Goal: Task Accomplishment & Management: Complete application form

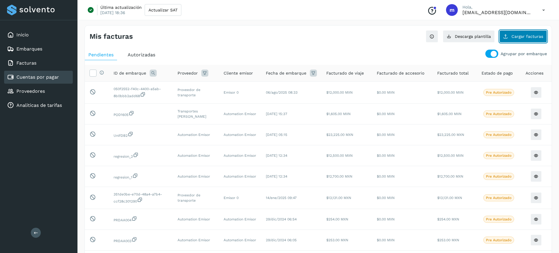
click at [532, 36] on span "Cargar facturas" at bounding box center [527, 36] width 32 height 4
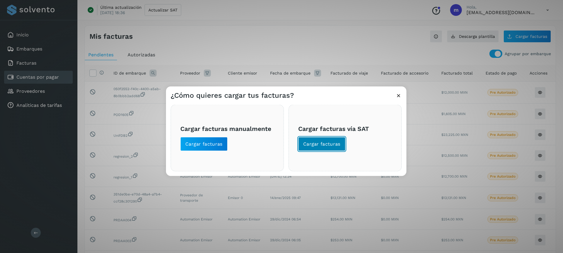
click at [339, 144] on span "Cargar facturas" at bounding box center [321, 144] width 37 height 6
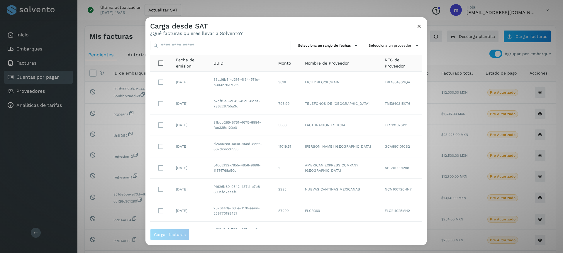
click at [421, 27] on icon at bounding box center [419, 26] width 6 height 6
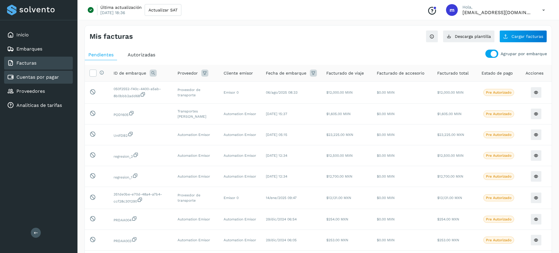
click at [28, 60] on link "Facturas" at bounding box center [26, 63] width 20 height 6
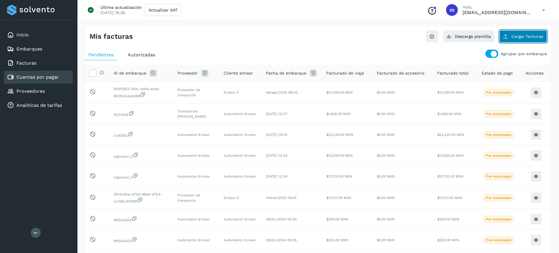
click at [538, 37] on span "Cargar facturas" at bounding box center [527, 36] width 32 height 4
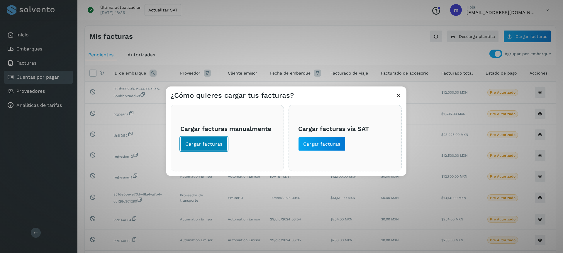
click at [219, 111] on span "Cargar facturas" at bounding box center [203, 144] width 37 height 6
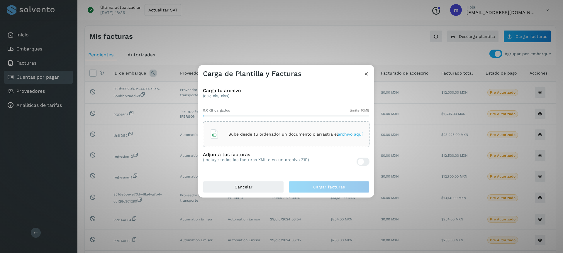
click at [365, 76] on icon at bounding box center [366, 74] width 6 height 6
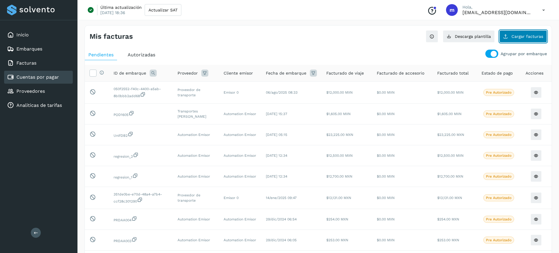
click at [524, 39] on button "Cargar facturas" at bounding box center [523, 36] width 48 height 12
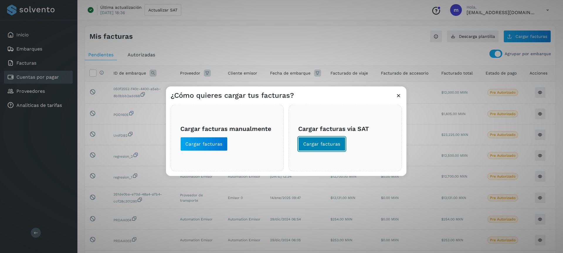
click at [337, 111] on span "Cargar facturas" at bounding box center [321, 144] width 37 height 6
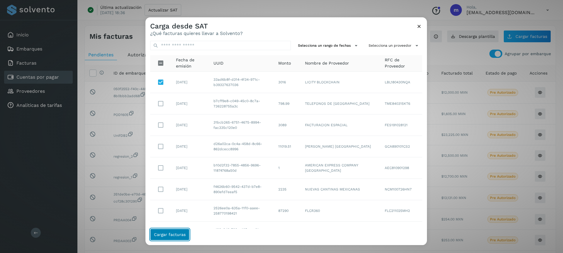
click at [170, 111] on span "Cargar facturas" at bounding box center [170, 234] width 32 height 4
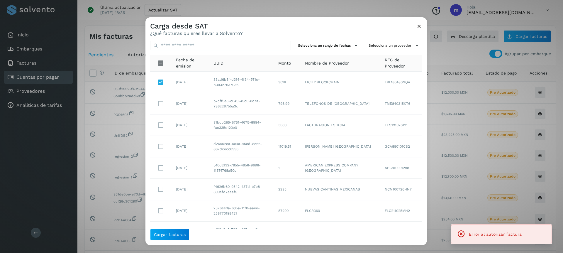
click at [419, 27] on icon at bounding box center [419, 26] width 6 height 6
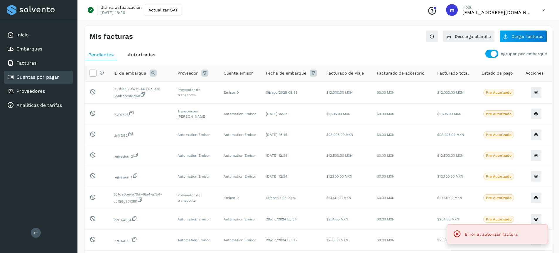
click at [543, 10] on icon at bounding box center [543, 10] width 12 height 12
click at [506, 40] on div "Cerrar sesión" at bounding box center [514, 37] width 70 height 11
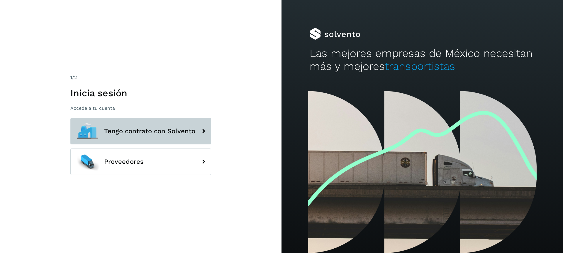
click at [148, 137] on button "Tengo contrato con Solvento" at bounding box center [140, 131] width 141 height 26
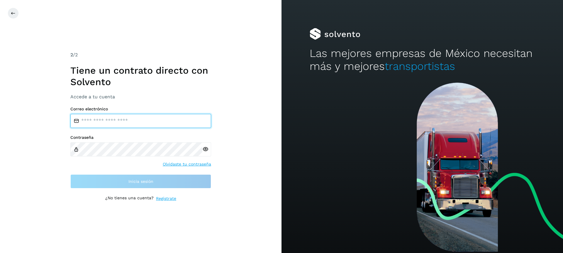
click at [120, 122] on input "email" at bounding box center [140, 121] width 141 height 14
type input "**********"
click at [141, 121] on input "**********" at bounding box center [140, 121] width 141 height 14
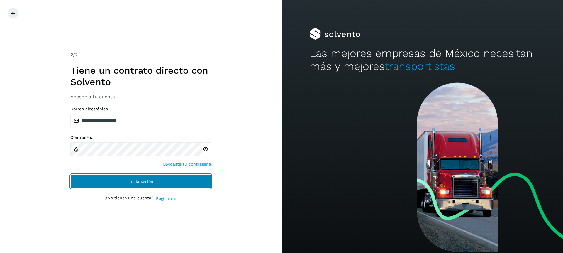
click at [155, 183] on button "Inicia sesión" at bounding box center [140, 181] width 141 height 14
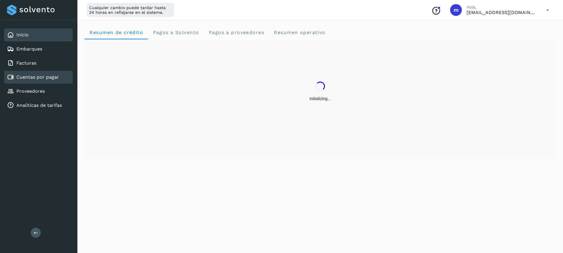
click at [47, 76] on link "Cuentas por pagar" at bounding box center [37, 77] width 43 height 6
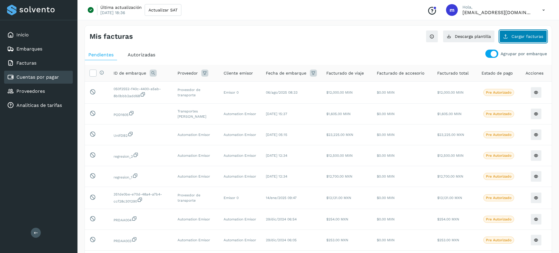
click at [530, 36] on span "Cargar facturas" at bounding box center [527, 36] width 32 height 4
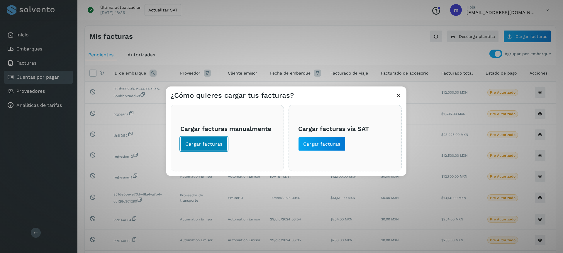
click at [216, 147] on span "Cargar facturas" at bounding box center [203, 144] width 37 height 6
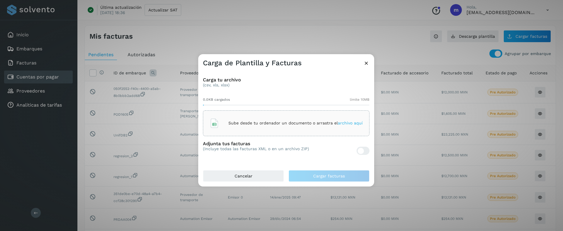
click at [368, 62] on icon at bounding box center [366, 63] width 6 height 6
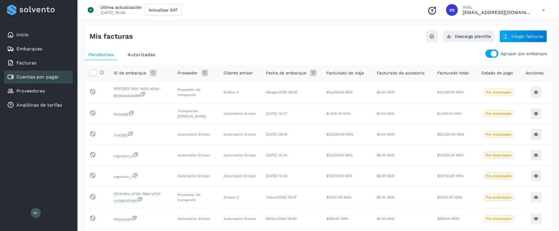
click at [546, 8] on icon at bounding box center [543, 10] width 12 height 12
click at [502, 35] on div "Cerrar sesión" at bounding box center [514, 37] width 70 height 11
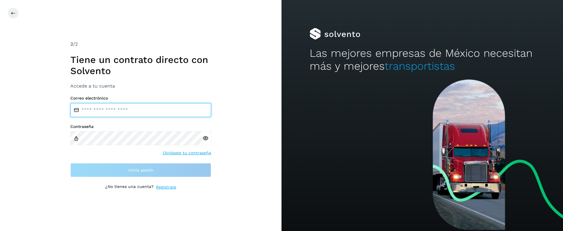
click at [153, 110] on input "email" at bounding box center [140, 110] width 141 height 14
click at [163, 112] on input "email" at bounding box center [140, 110] width 141 height 14
type input "**********"
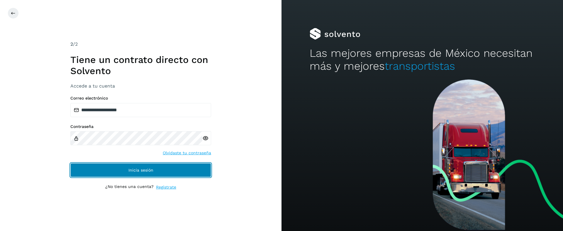
click at [124, 171] on button "Inicia sesión" at bounding box center [140, 170] width 141 height 14
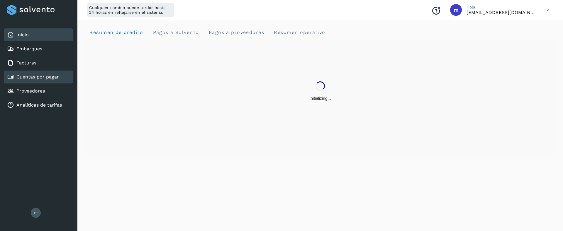
click at [37, 77] on link "Cuentas por pagar" at bounding box center [37, 77] width 43 height 6
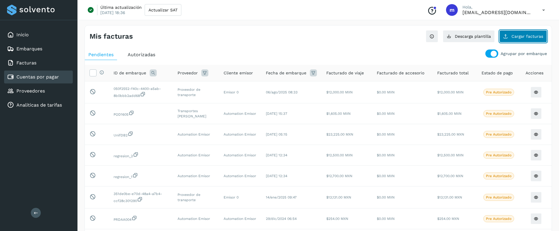
click at [525, 38] on span "Cargar facturas" at bounding box center [527, 36] width 32 height 4
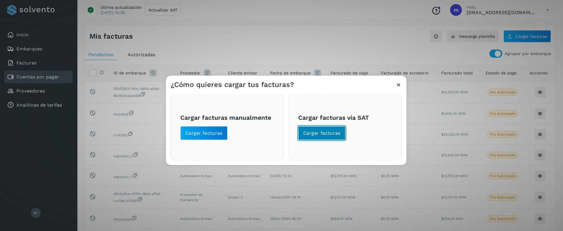
click at [325, 131] on span "Cargar facturas" at bounding box center [321, 133] width 37 height 6
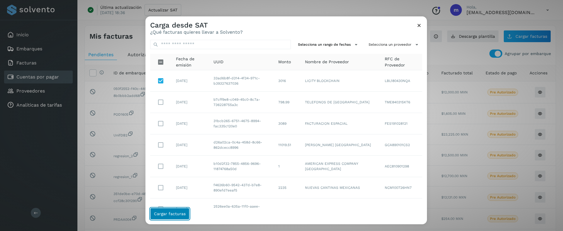
click at [168, 213] on span "Cargar facturas" at bounding box center [170, 214] width 32 height 4
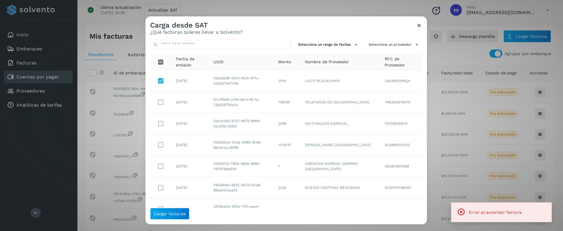
click at [420, 26] on icon at bounding box center [419, 25] width 6 height 6
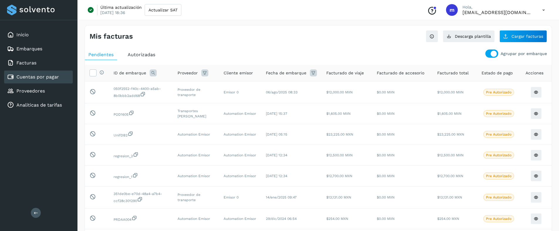
click at [545, 9] on icon at bounding box center [543, 10] width 12 height 12
click at [496, 37] on div "Cerrar sesión" at bounding box center [514, 37] width 70 height 11
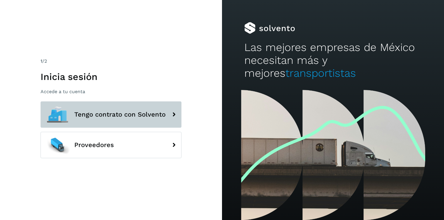
click at [112, 118] on span "Tengo contrato con Solvento" at bounding box center [119, 114] width 91 height 7
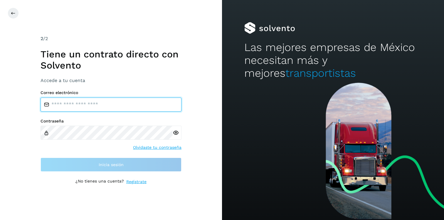
click at [87, 105] on input "email" at bounding box center [110, 105] width 141 height 14
type input "**********"
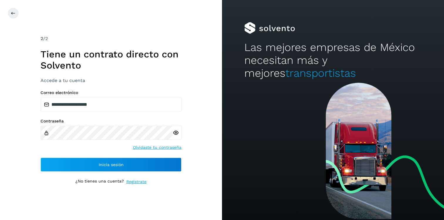
click at [175, 133] on icon at bounding box center [176, 133] width 6 height 6
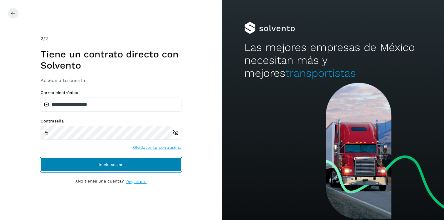
click at [87, 166] on button "Inicia sesión" at bounding box center [110, 165] width 141 height 14
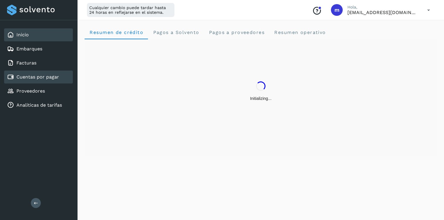
click at [48, 77] on link "Cuentas por pagar" at bounding box center [37, 77] width 43 height 6
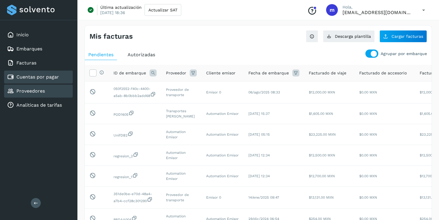
click at [35, 95] on div "Proveedores" at bounding box center [38, 91] width 69 height 13
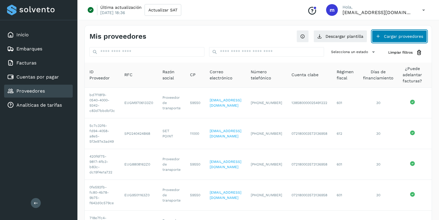
click at [400, 37] on button "Cargar proveedores" at bounding box center [399, 36] width 55 height 12
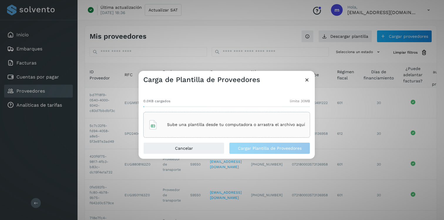
click at [193, 124] on p "Sube una plantilla desde tu computadora o arrastra el archivo aquí" at bounding box center [236, 124] width 138 height 5
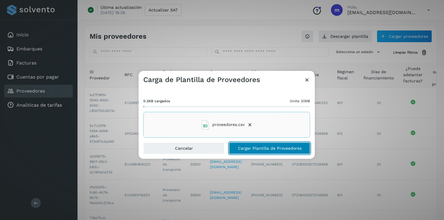
click at [254, 148] on span "Cargar Plantilla de Proveedores" at bounding box center [270, 148] width 64 height 4
